Goal: Task Accomplishment & Management: Manage account settings

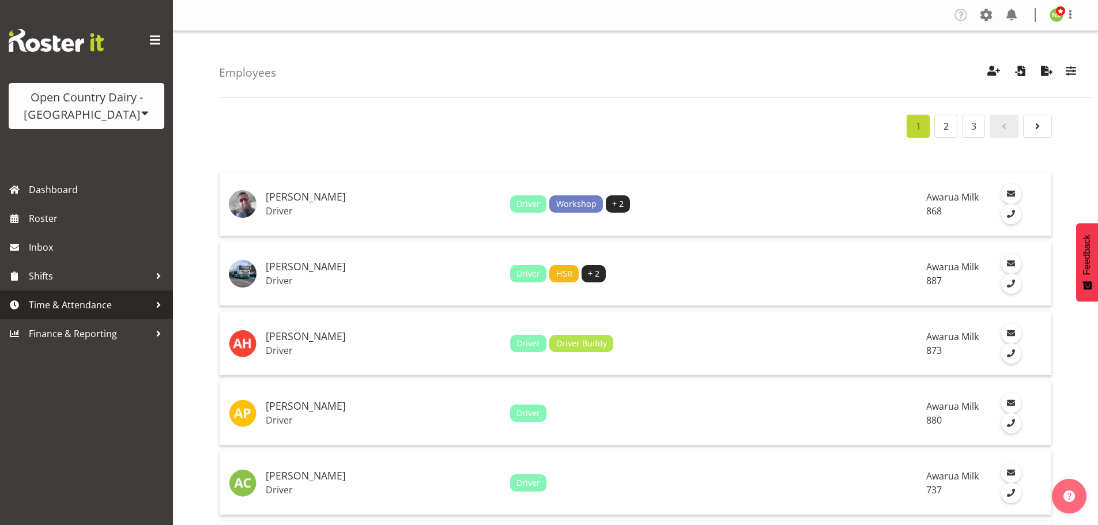
click at [75, 305] on span "Time & Attendance" at bounding box center [89, 304] width 121 height 17
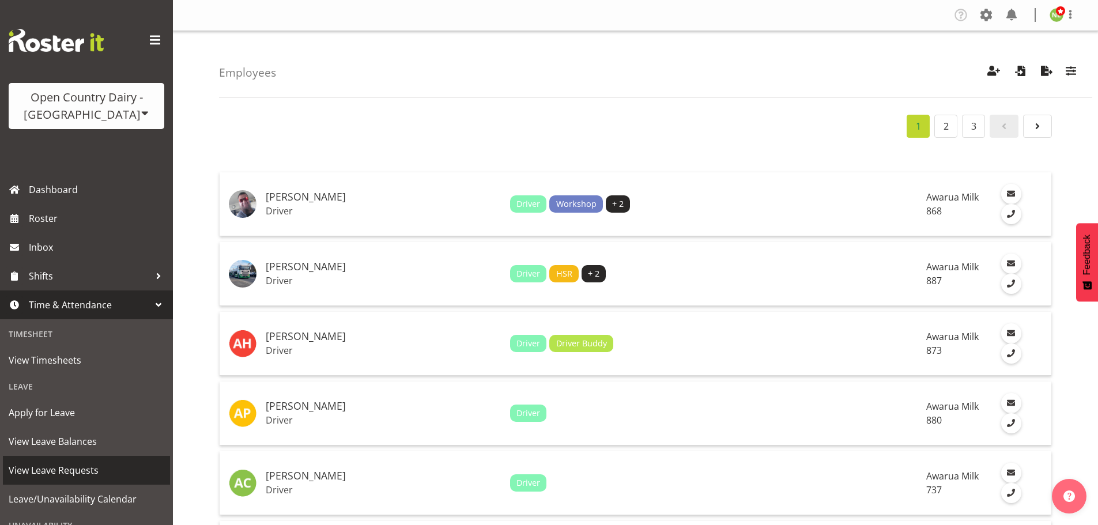
click at [72, 475] on span "View Leave Requests" at bounding box center [87, 470] width 156 height 17
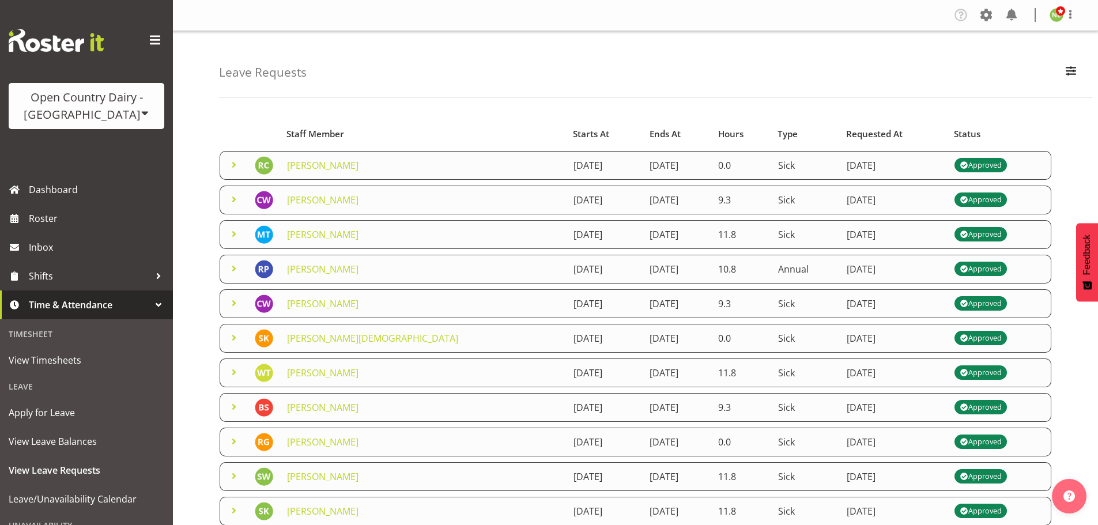
click at [230, 161] on span at bounding box center [234, 165] width 14 height 14
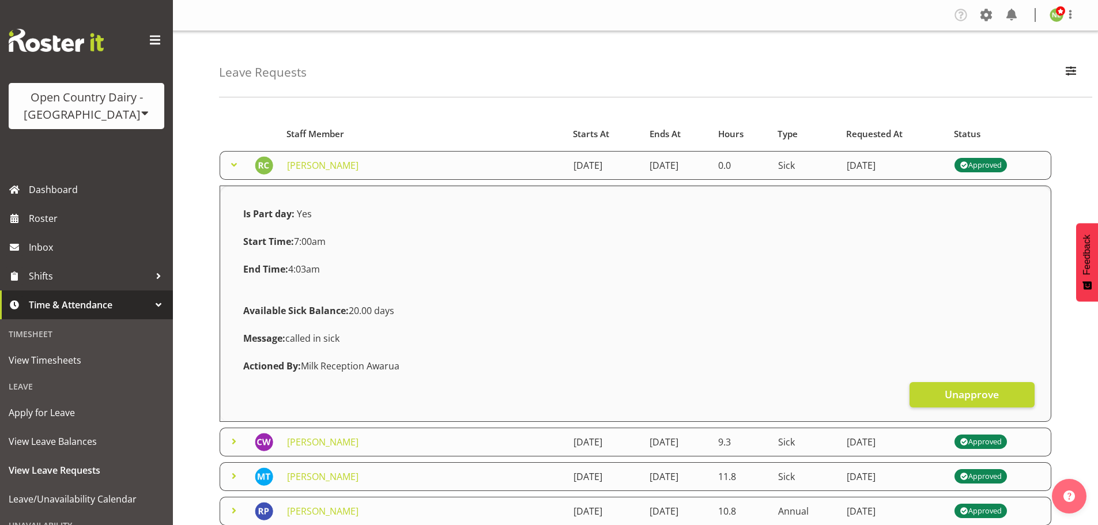
click at [230, 161] on span at bounding box center [234, 165] width 14 height 14
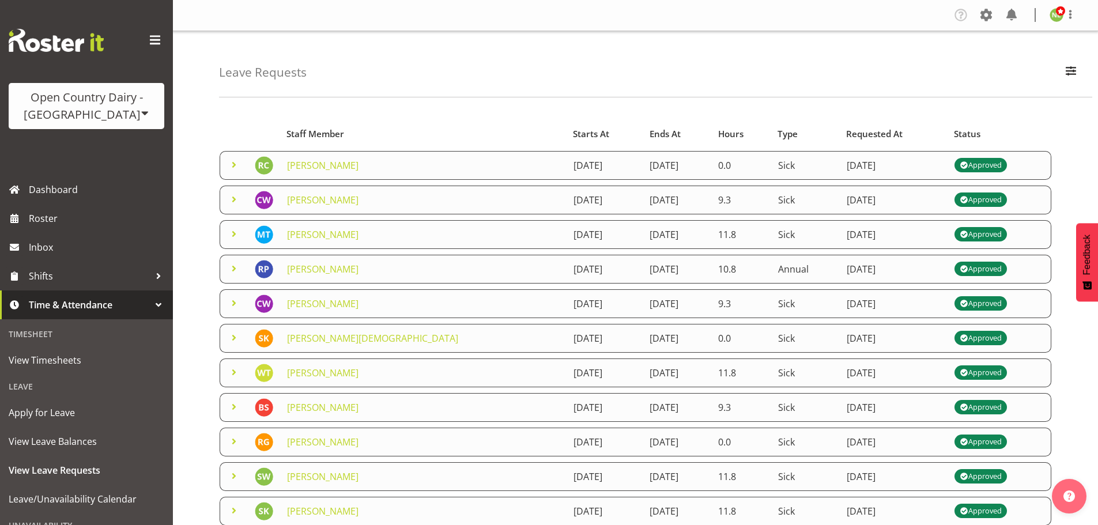
click at [234, 197] on span at bounding box center [234, 199] width 14 height 14
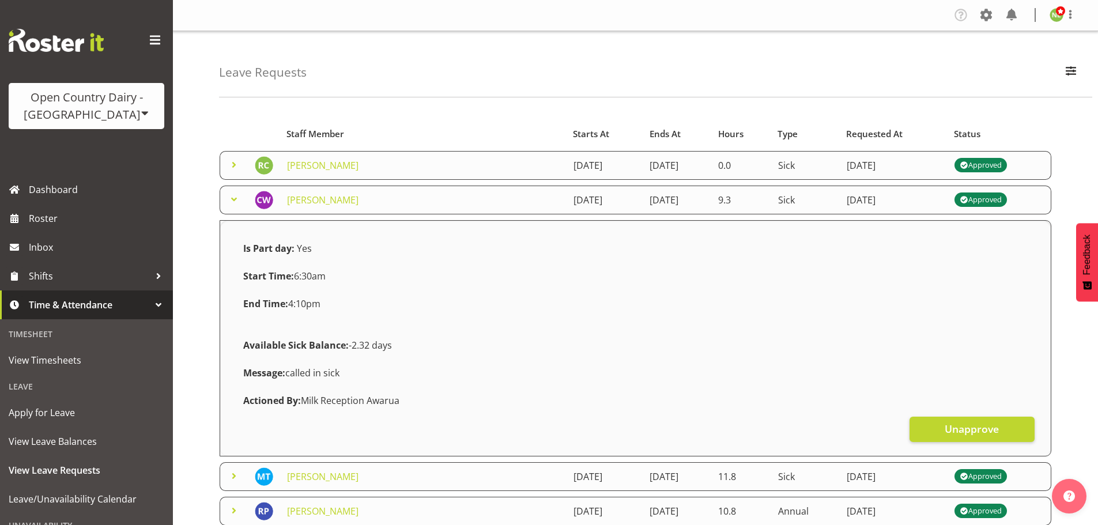
click at [234, 197] on span at bounding box center [234, 199] width 14 height 14
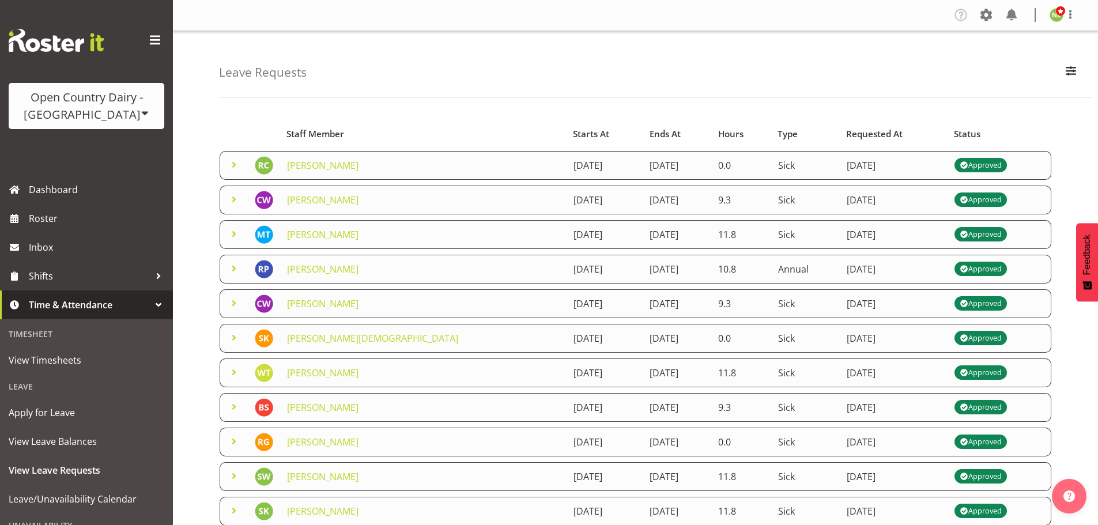
click at [233, 232] on span at bounding box center [234, 234] width 14 height 14
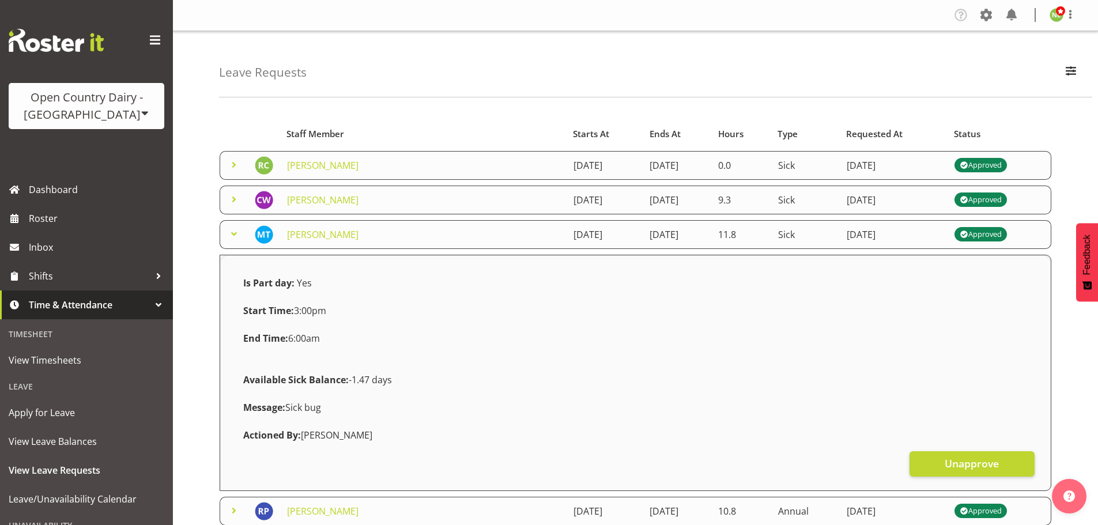
click at [234, 233] on span at bounding box center [234, 234] width 14 height 14
